Goal: Check status: Check status

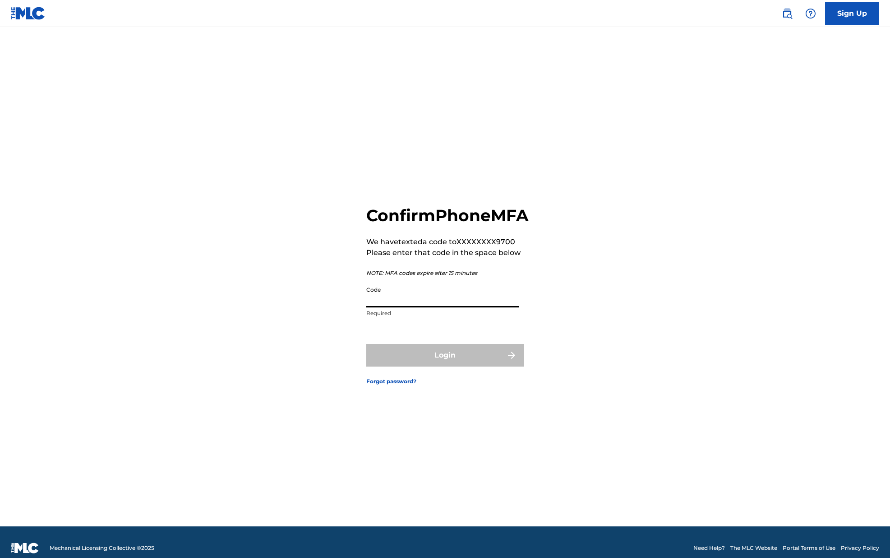
click at [414, 307] on input "Code" at bounding box center [442, 295] width 153 height 26
click at [403, 302] on input "Code" at bounding box center [442, 295] width 153 height 26
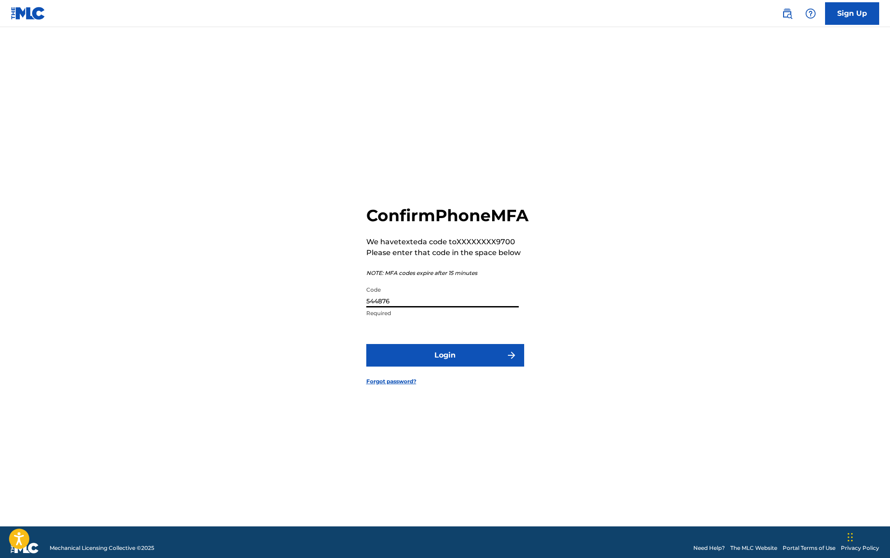
type input "544876"
click at [445, 365] on button "Login" at bounding box center [445, 355] width 158 height 23
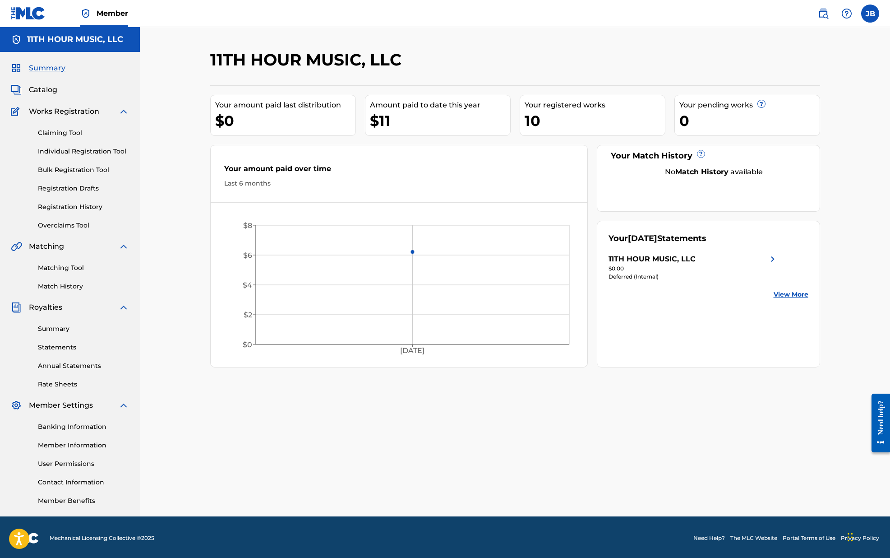
click at [651, 255] on div "11TH HOUR MUSIC, LLC" at bounding box center [652, 259] width 87 height 11
